Goal: Use online tool/utility: Use online tool/utility

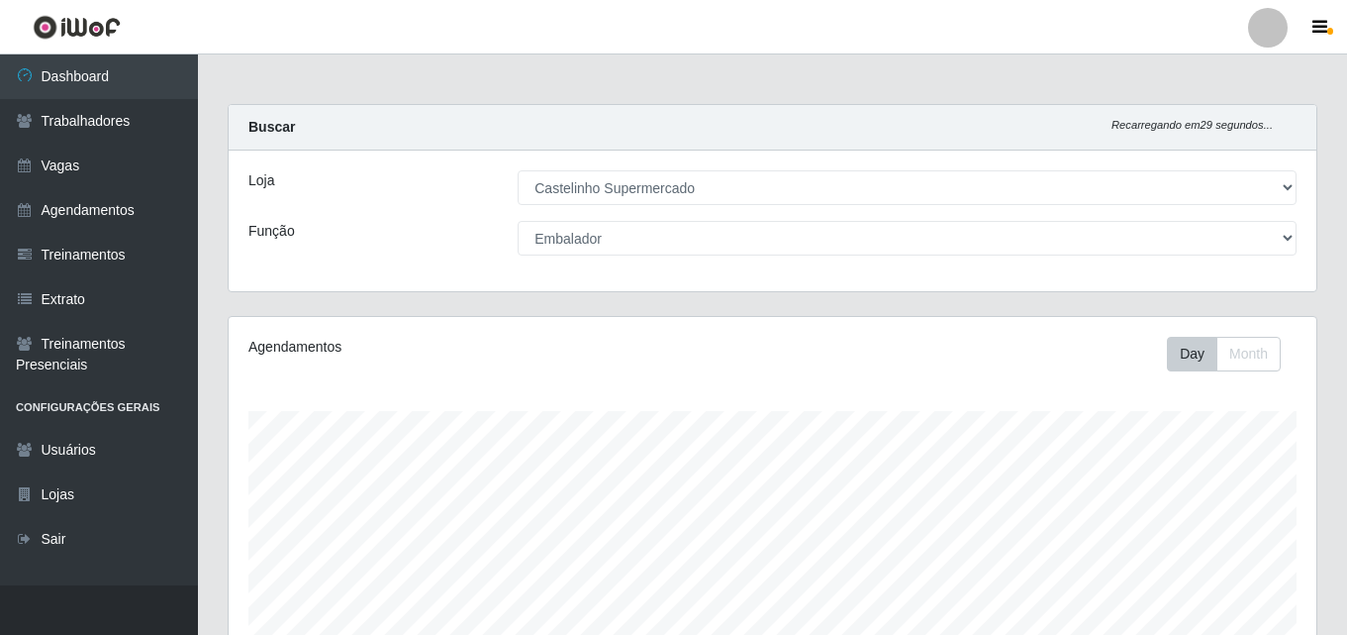
select select "377"
select select "1"
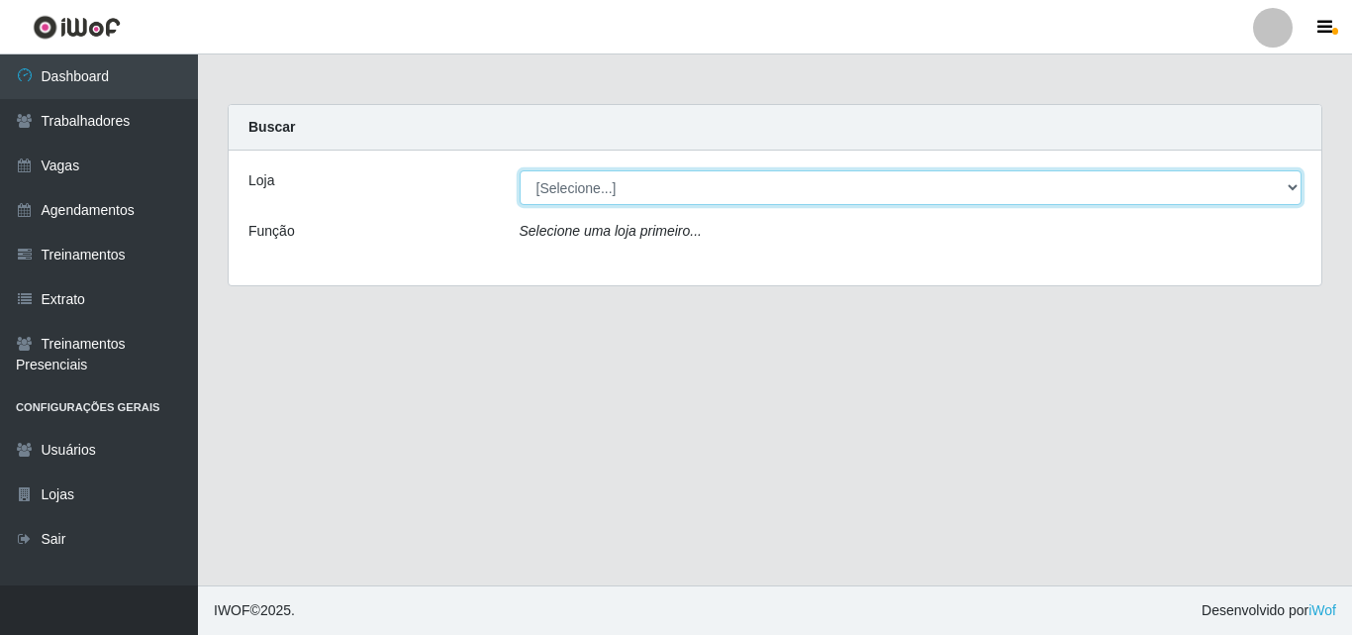
click at [609, 180] on select "[Selecione...] Castelinho Supermercado" at bounding box center [911, 187] width 783 height 35
select select "377"
click at [520, 170] on select "[Selecione...] Castelinho Supermercado" at bounding box center [911, 187] width 783 height 35
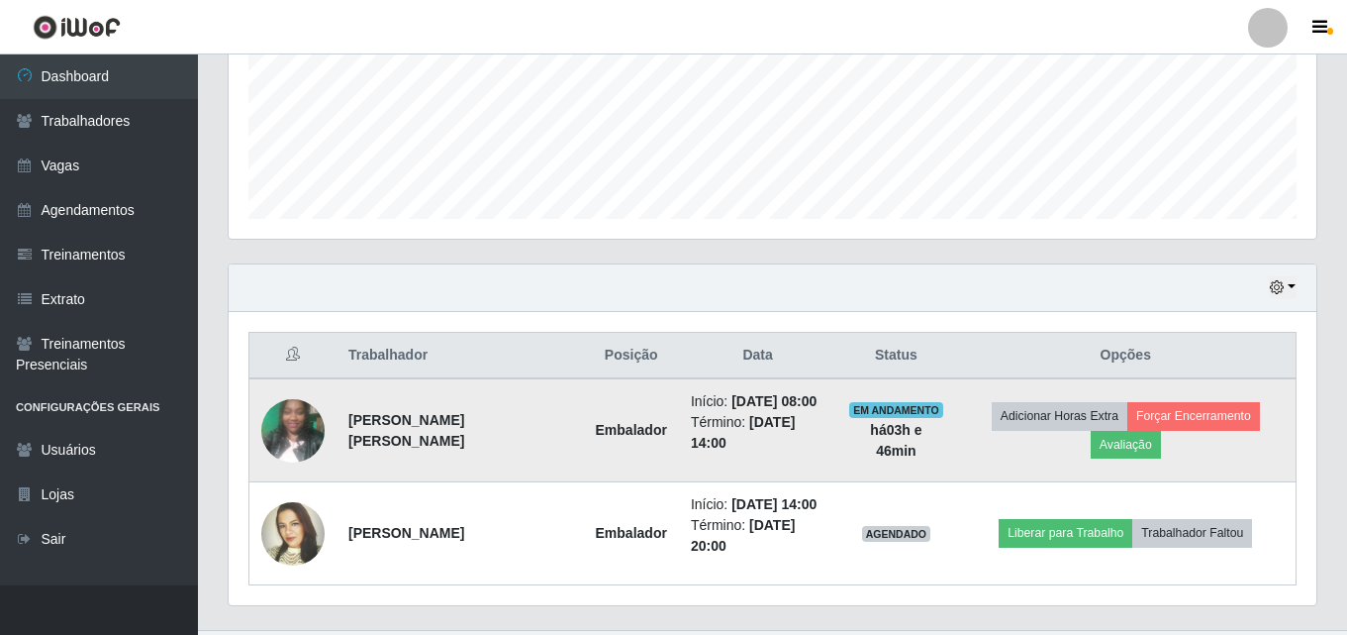
scroll to position [534, 0]
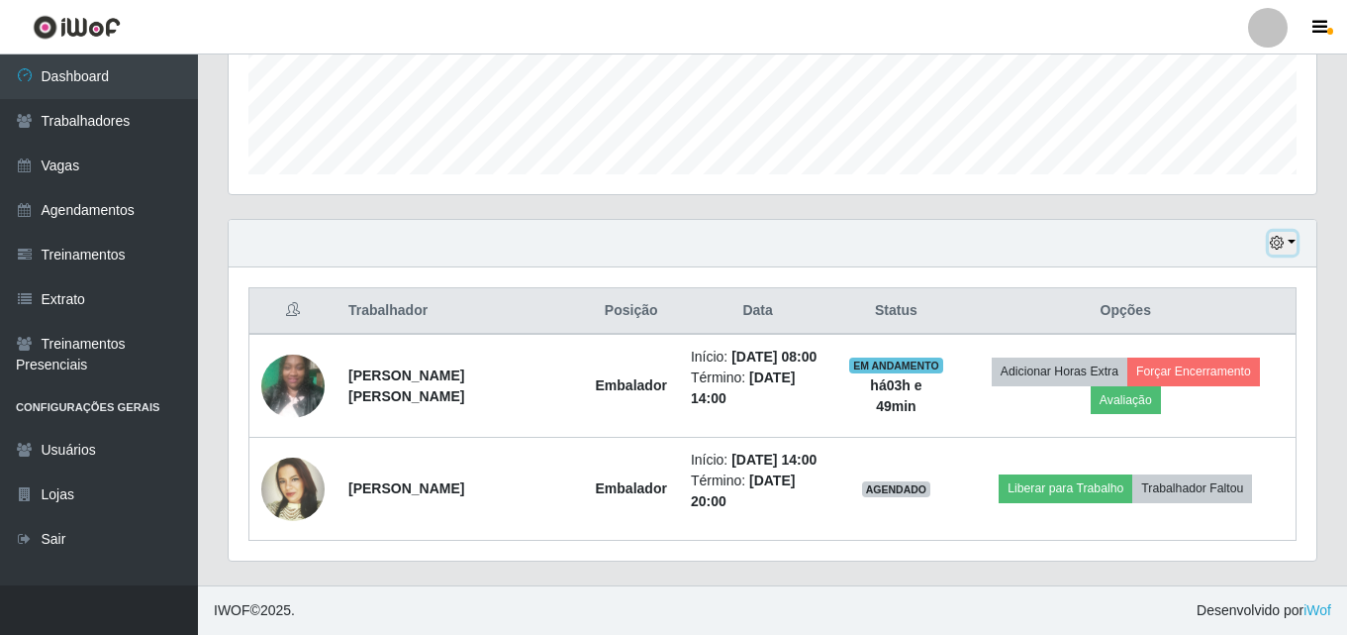
click at [1289, 243] on button "button" at bounding box center [1283, 243] width 28 height 23
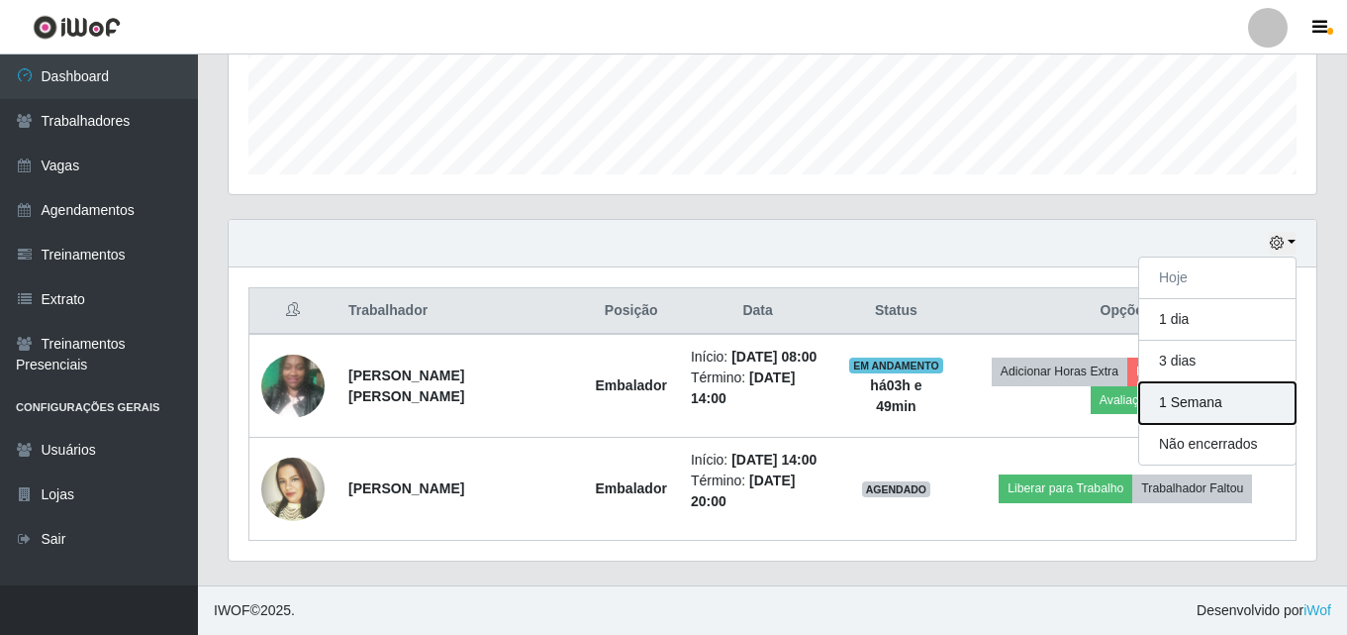
click at [1234, 414] on button "1 Semana" at bounding box center [1218, 403] width 156 height 42
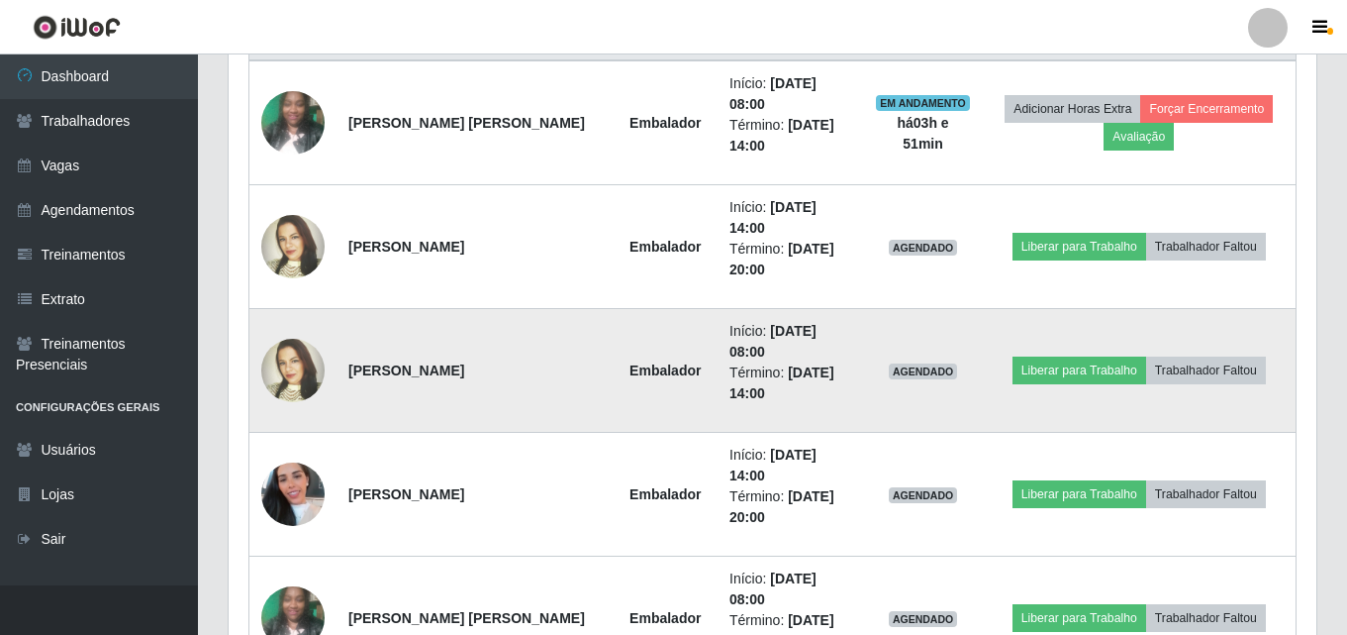
scroll to position [565, 0]
